Goal: Find specific page/section: Find specific page/section

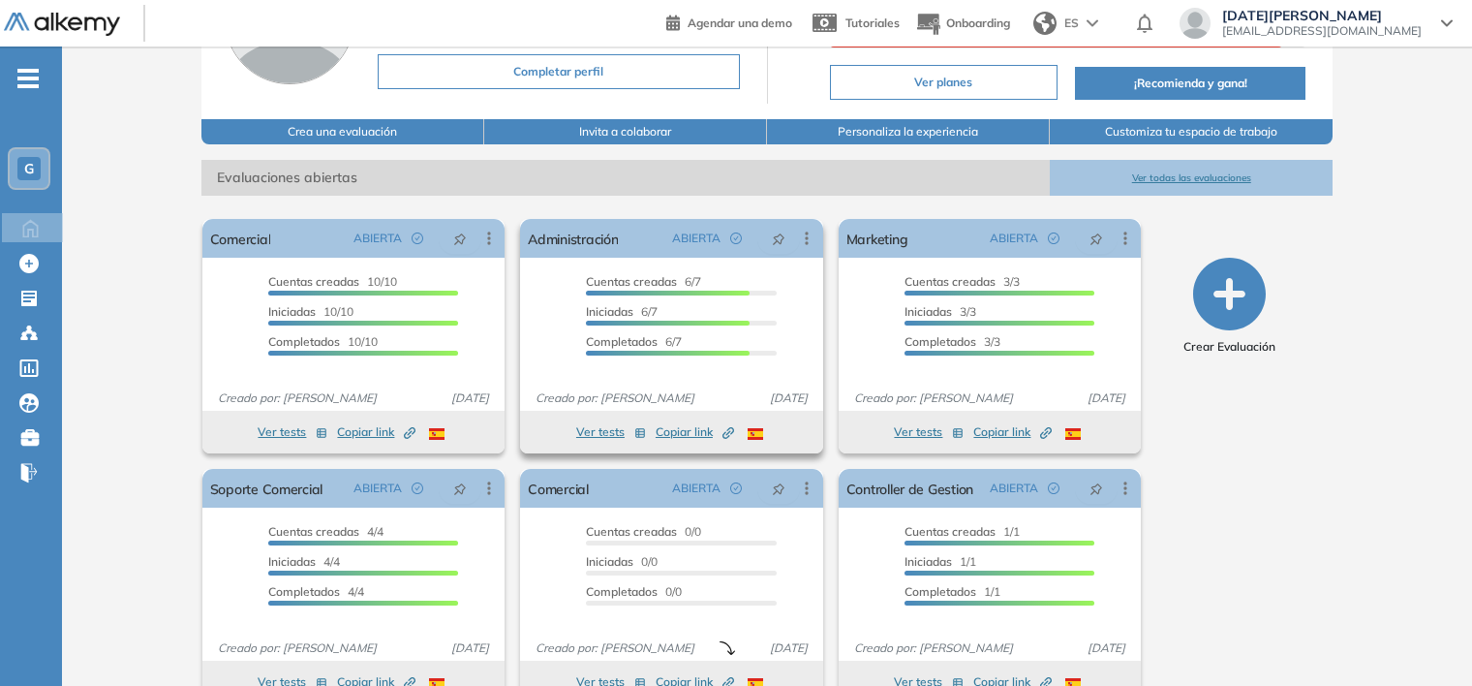
scroll to position [231, 0]
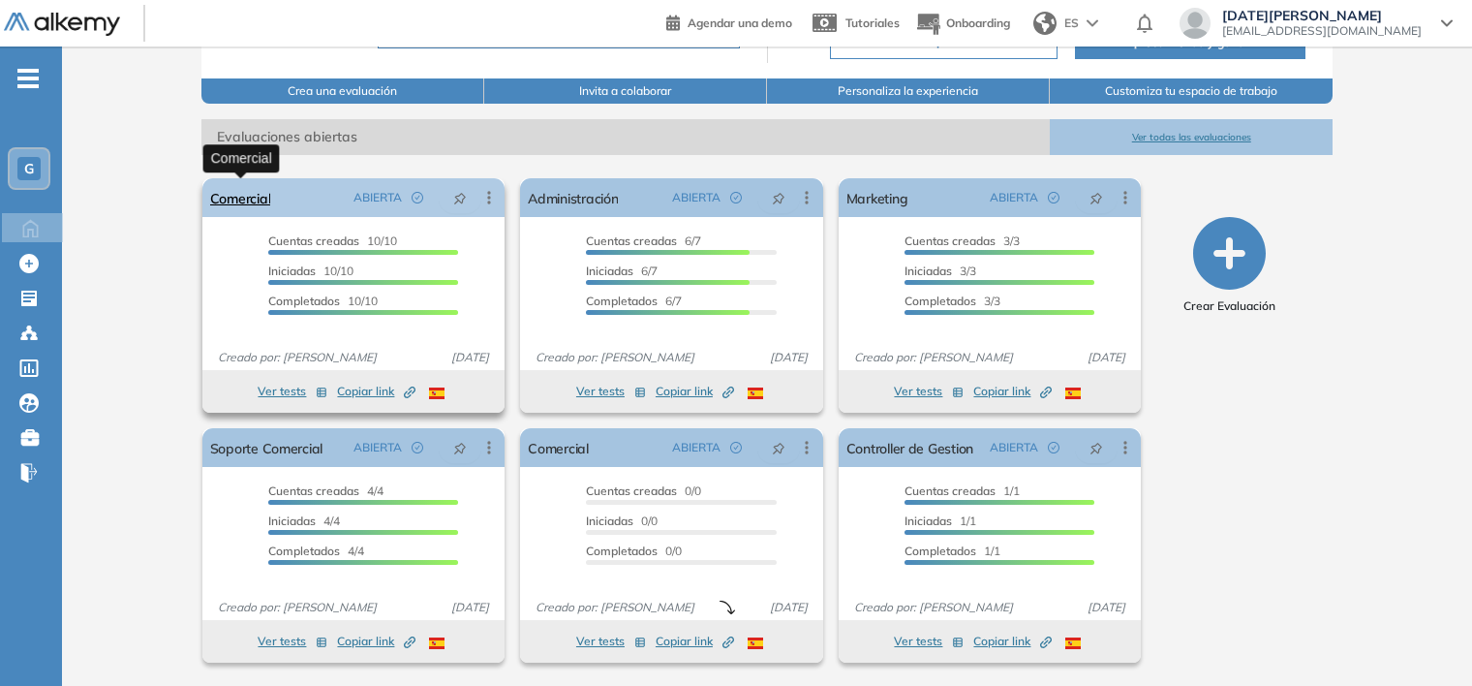
click at [236, 201] on link "Comercial" at bounding box center [240, 197] width 61 height 39
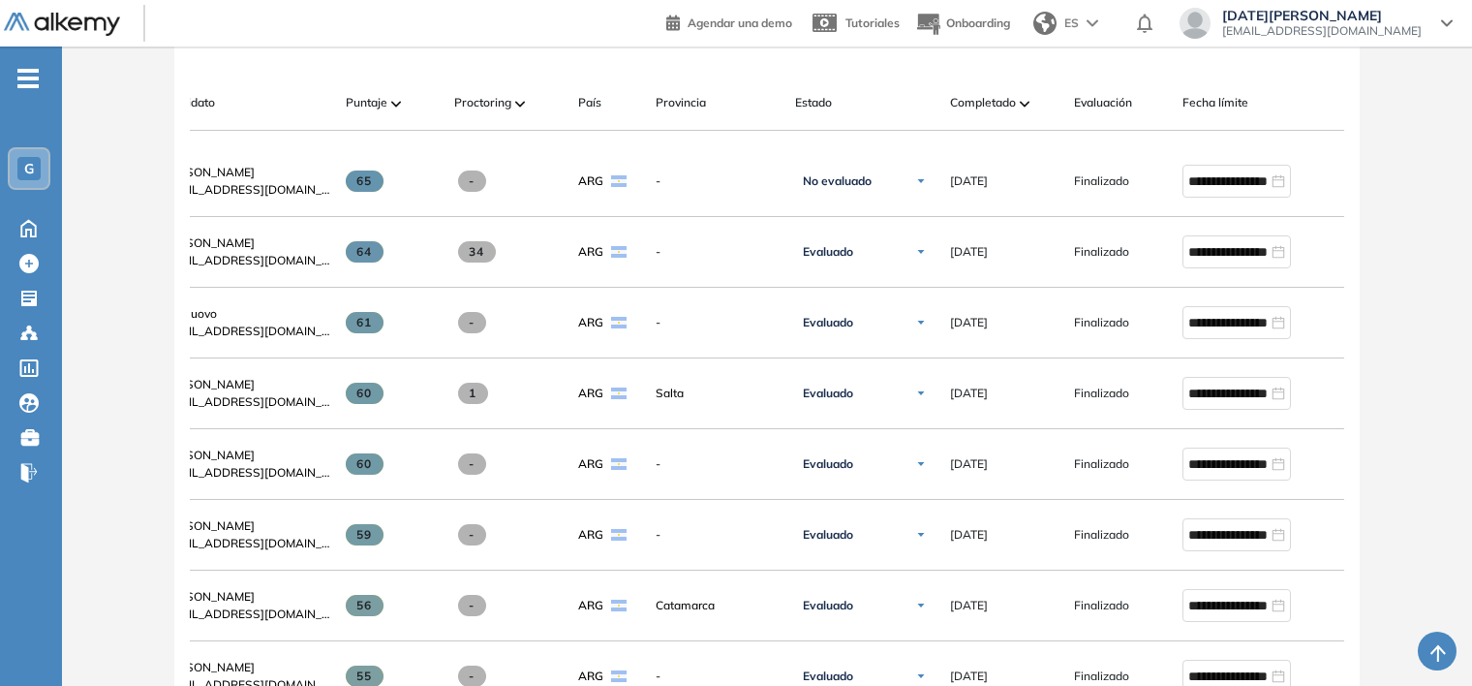
scroll to position [0, 147]
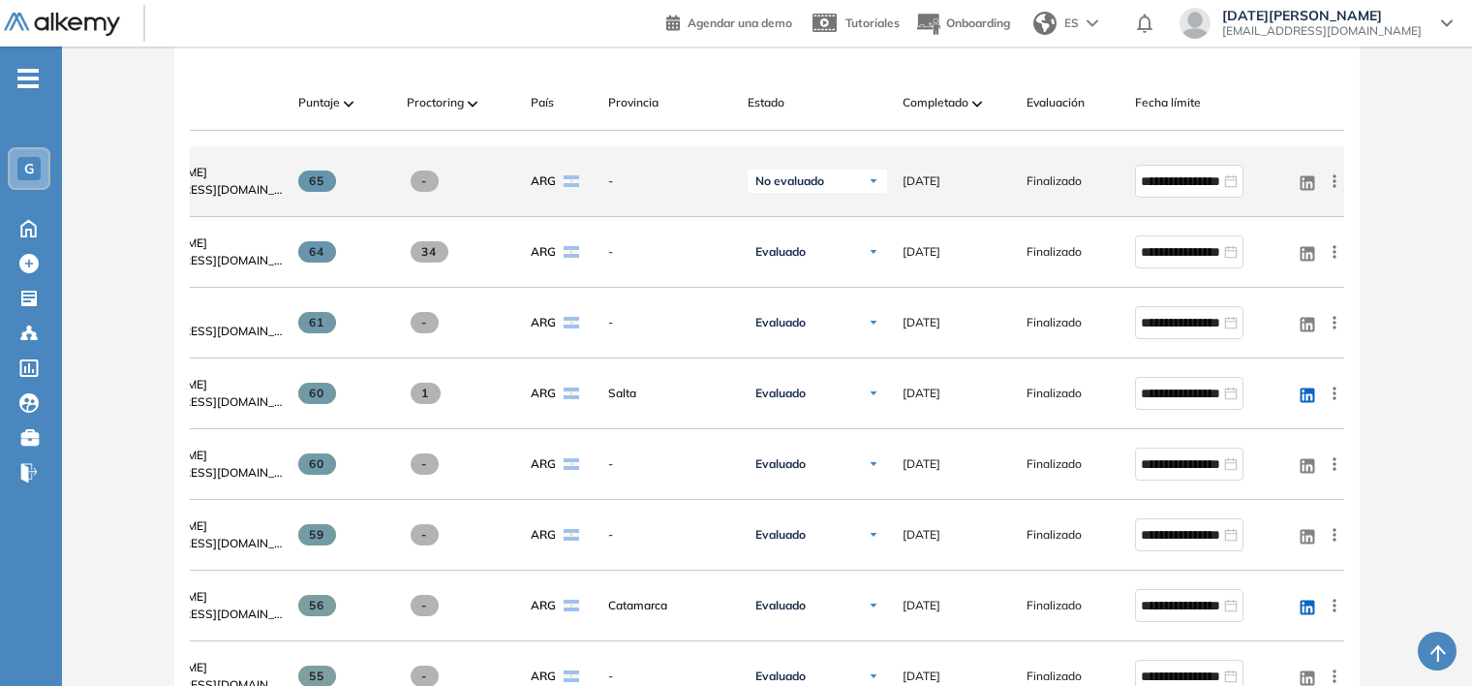
click at [1333, 184] on icon at bounding box center [1334, 180] width 19 height 19
click at [1272, 227] on span "Ver perfil" at bounding box center [1264, 217] width 60 height 17
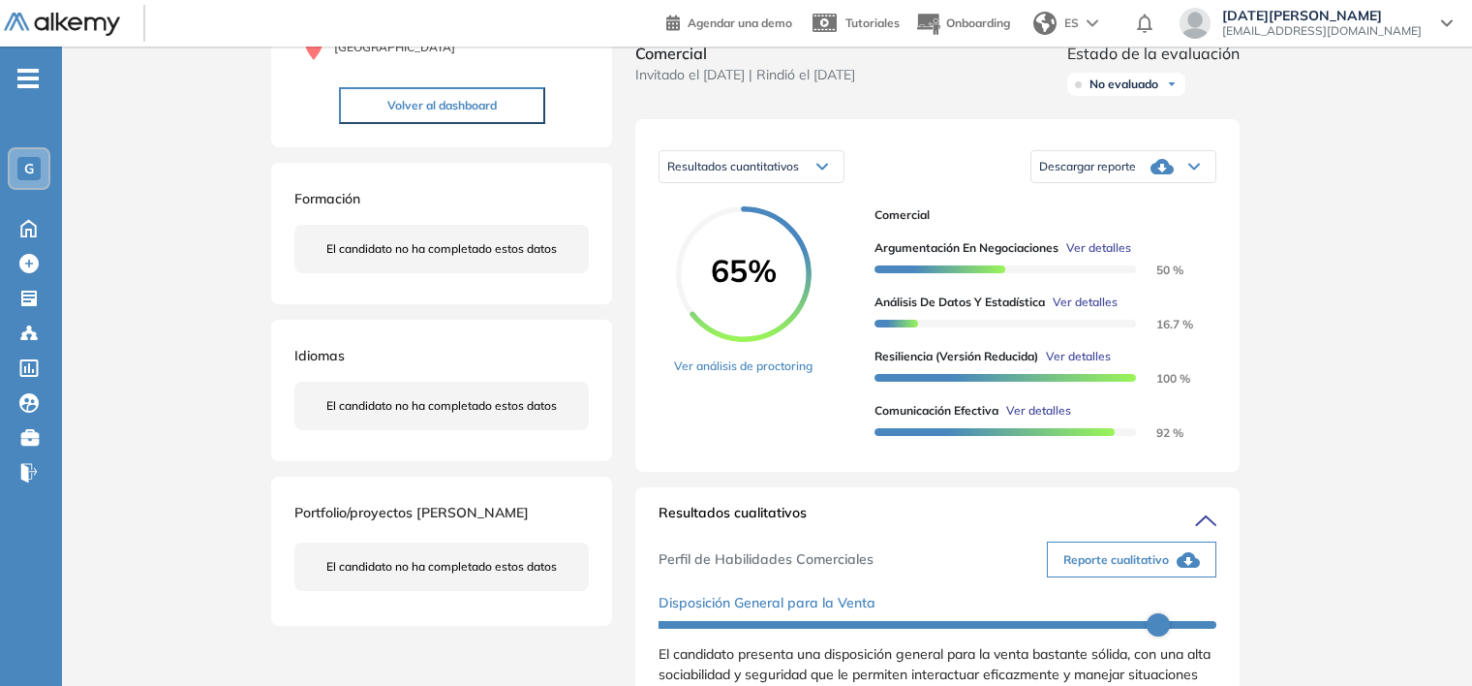
scroll to position [291, 0]
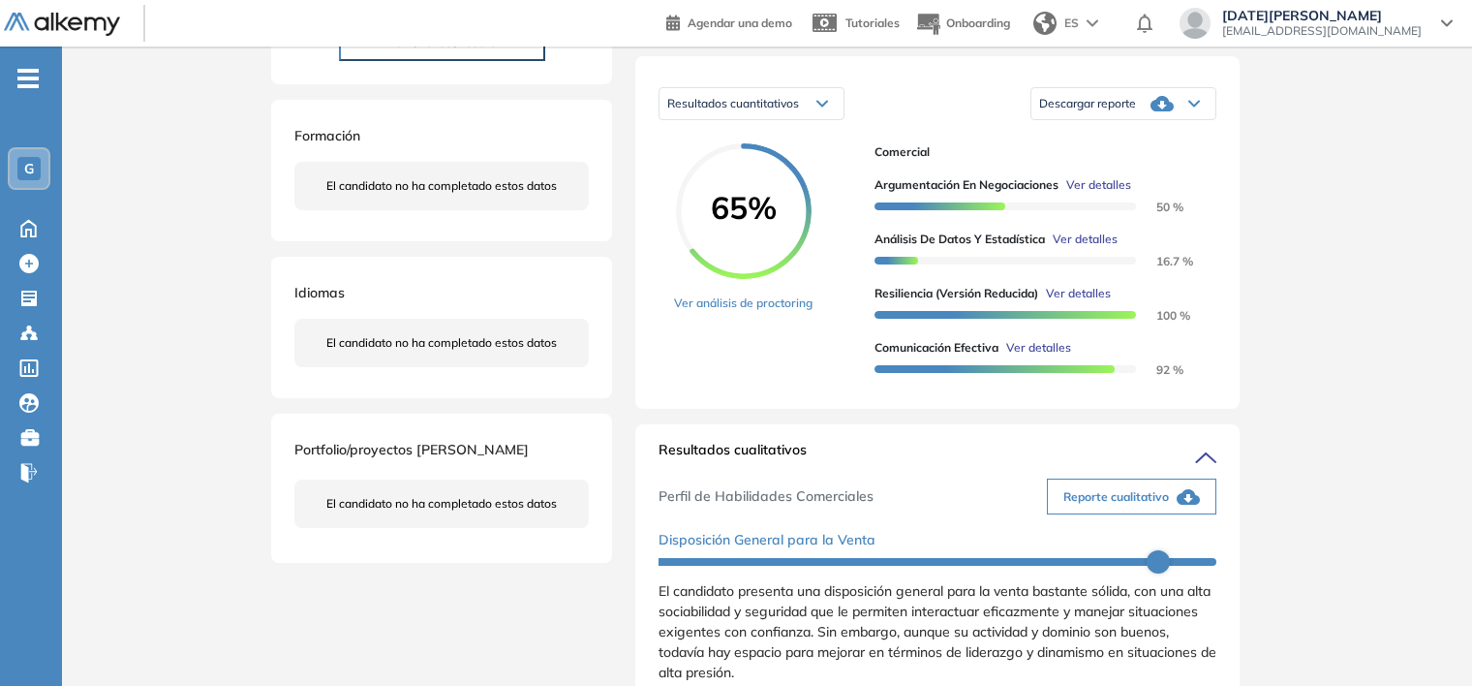
click at [1334, 296] on div "Inicio Alkymetrics Evaluaciones Dashboard Candidato Duración : 00:00:00 Cantida…" at bounding box center [767, 634] width 1410 height 1756
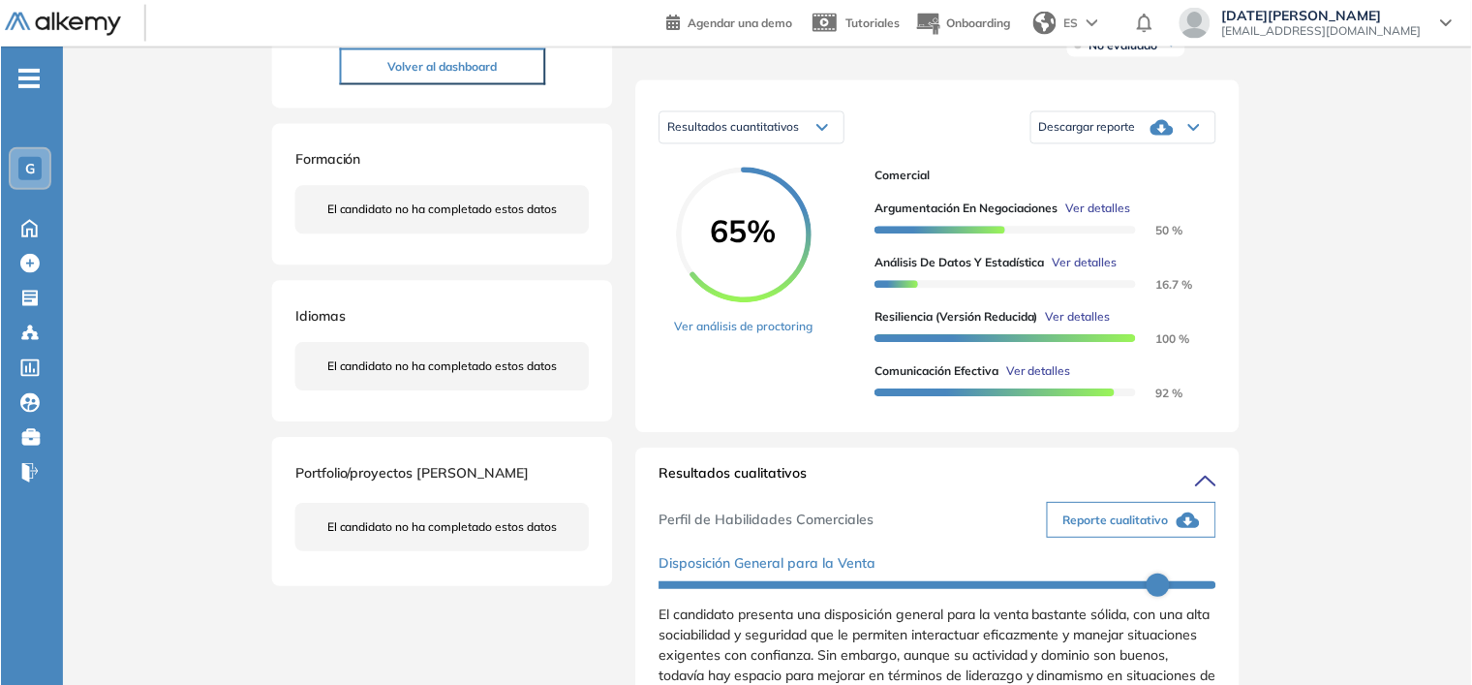
scroll to position [194, 0]
